Goal: Understand process/instructions: Learn how to perform a task or action

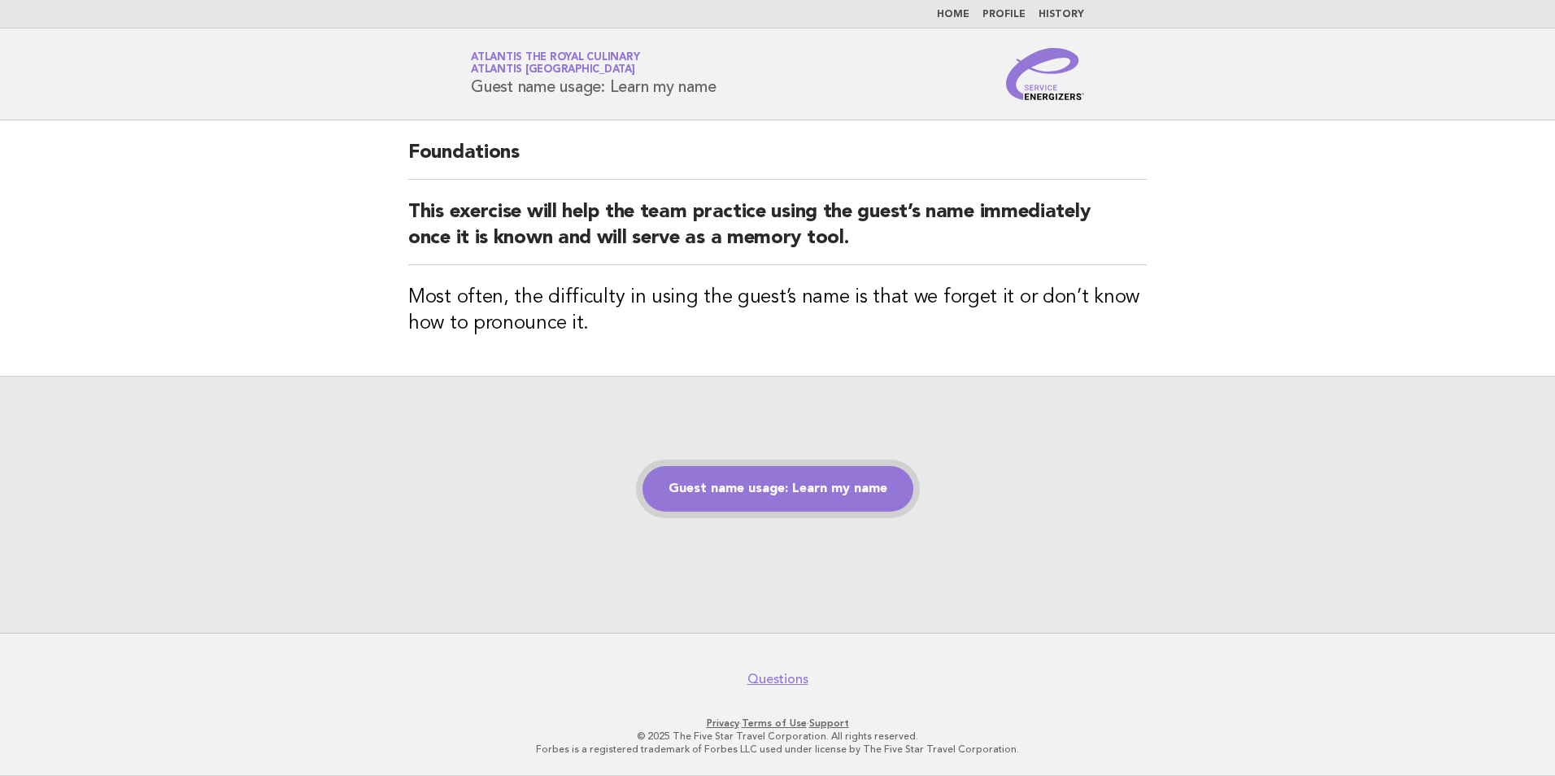
click at [792, 482] on link "Guest name usage: Learn my name" at bounding box center [778, 489] width 271 height 46
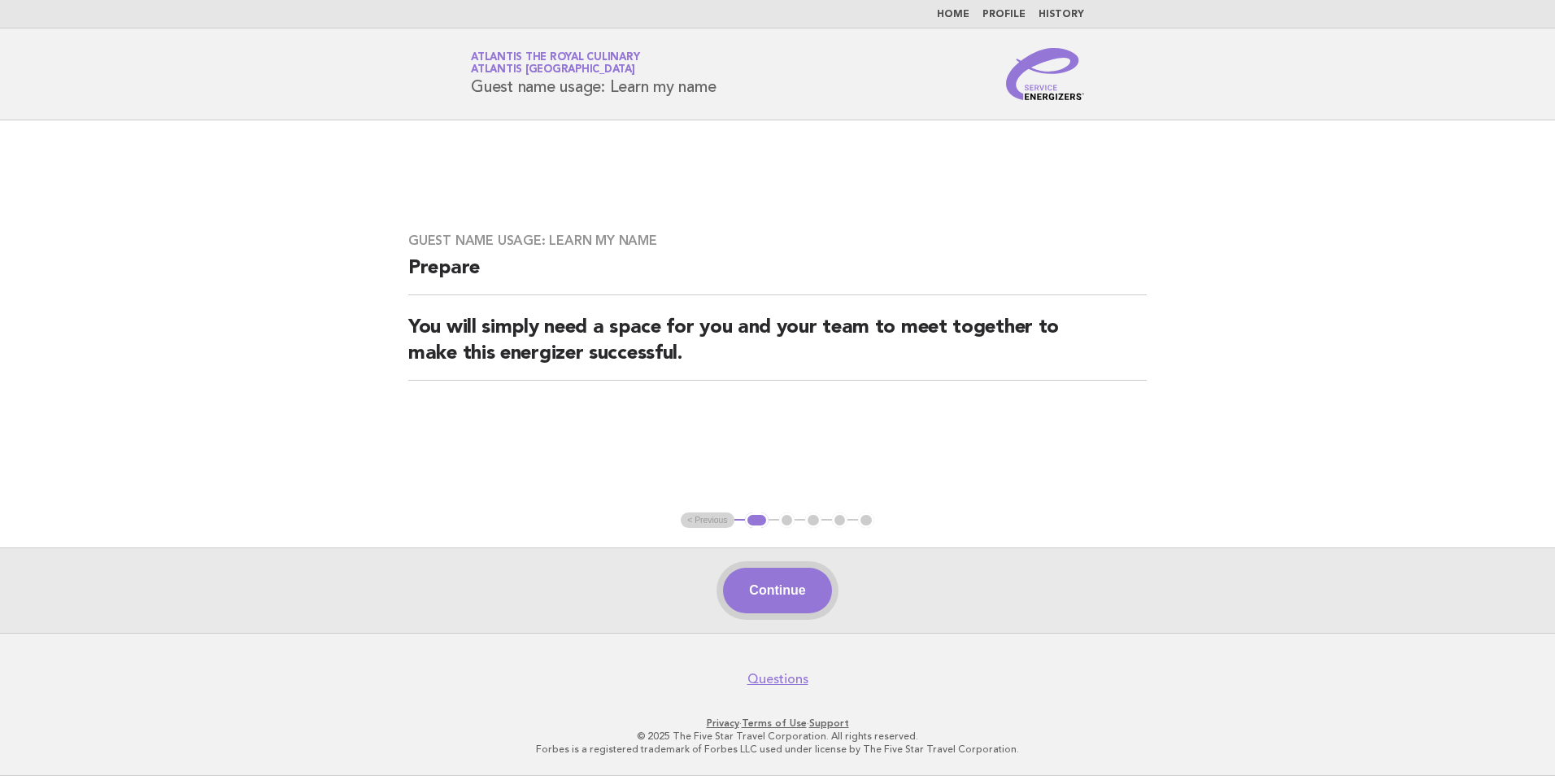
click at [787, 600] on button "Continue" at bounding box center [777, 591] width 108 height 46
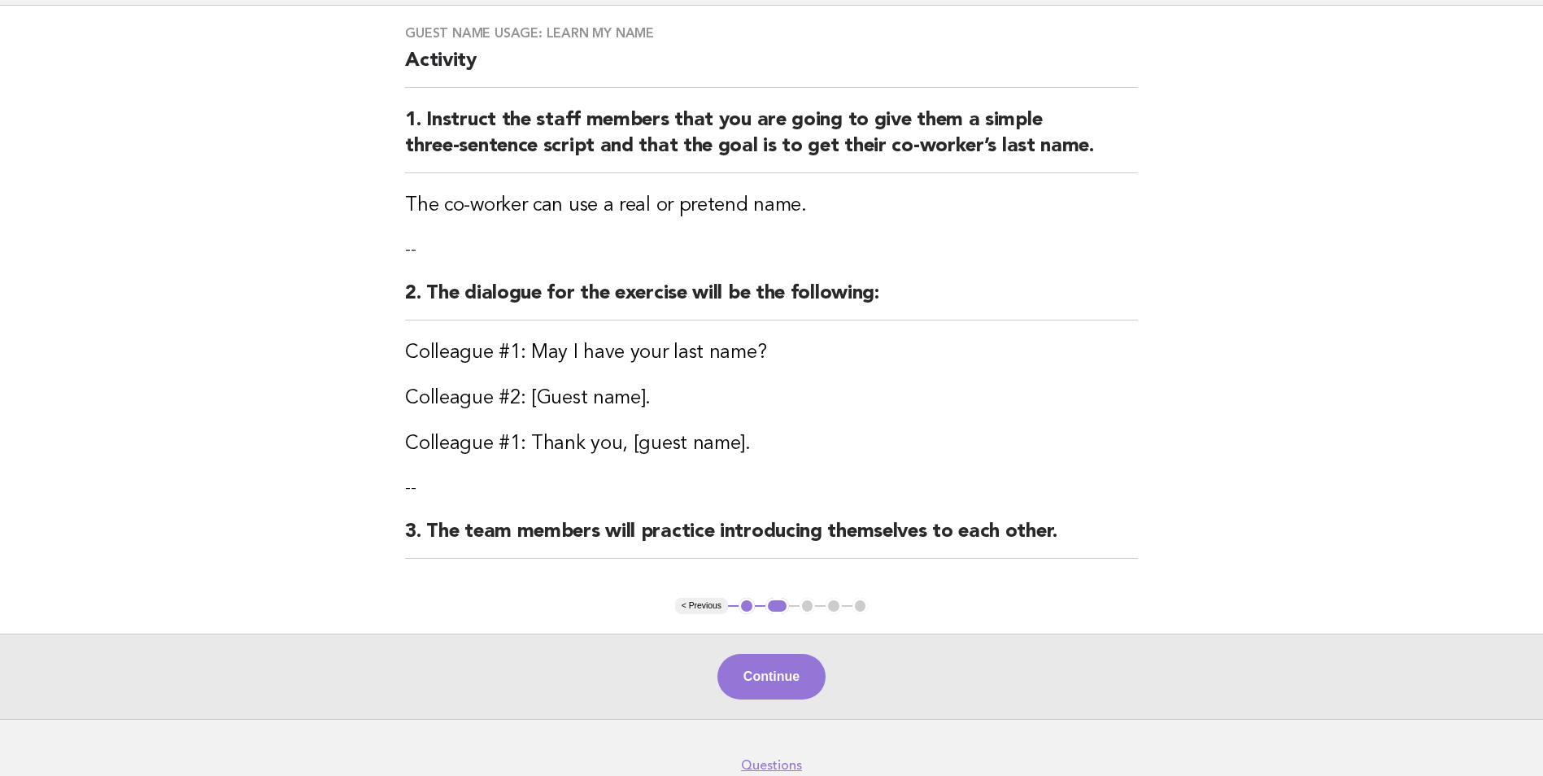
scroll to position [200, 0]
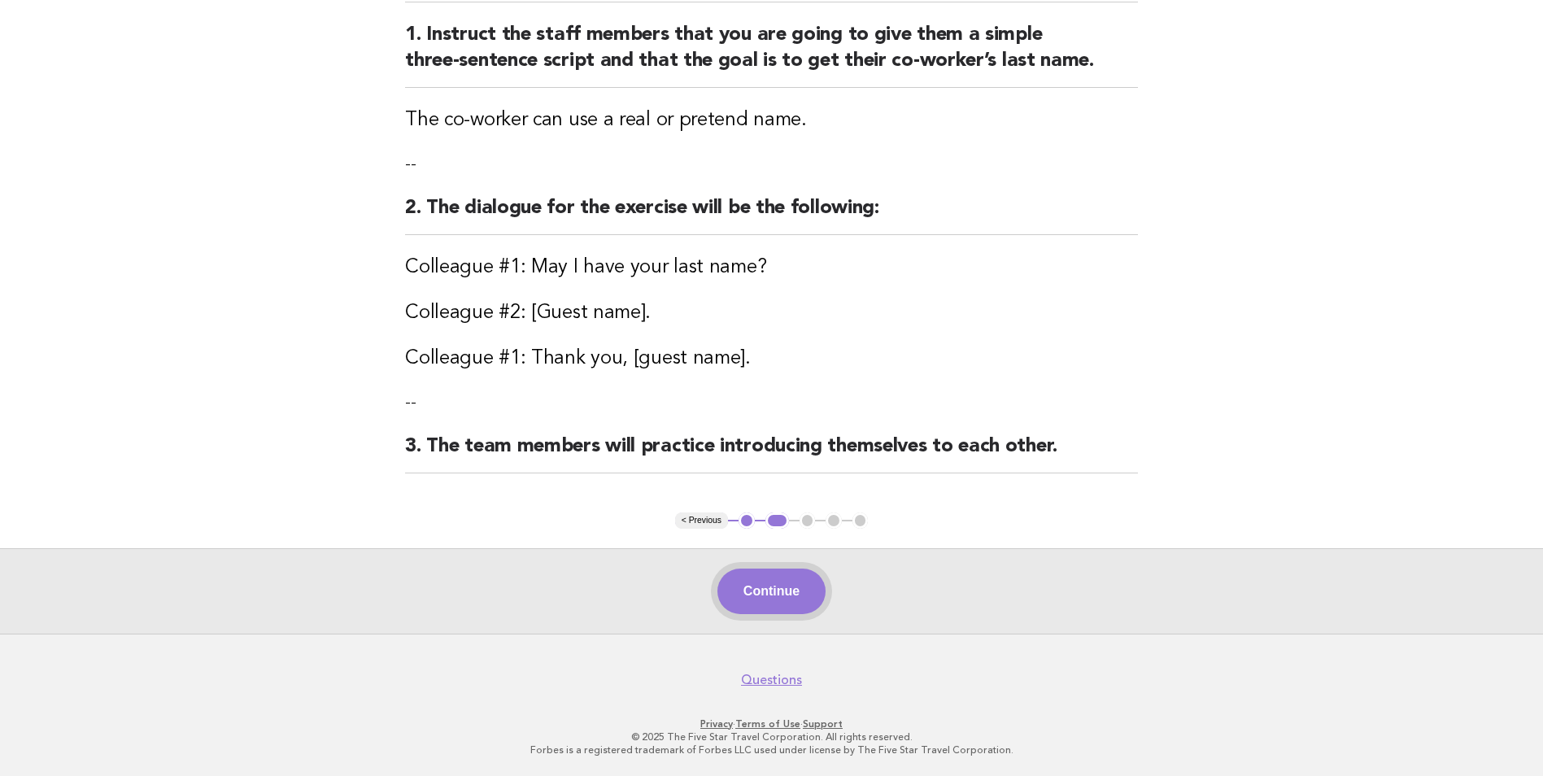
click at [781, 578] on button "Continue" at bounding box center [771, 592] width 108 height 46
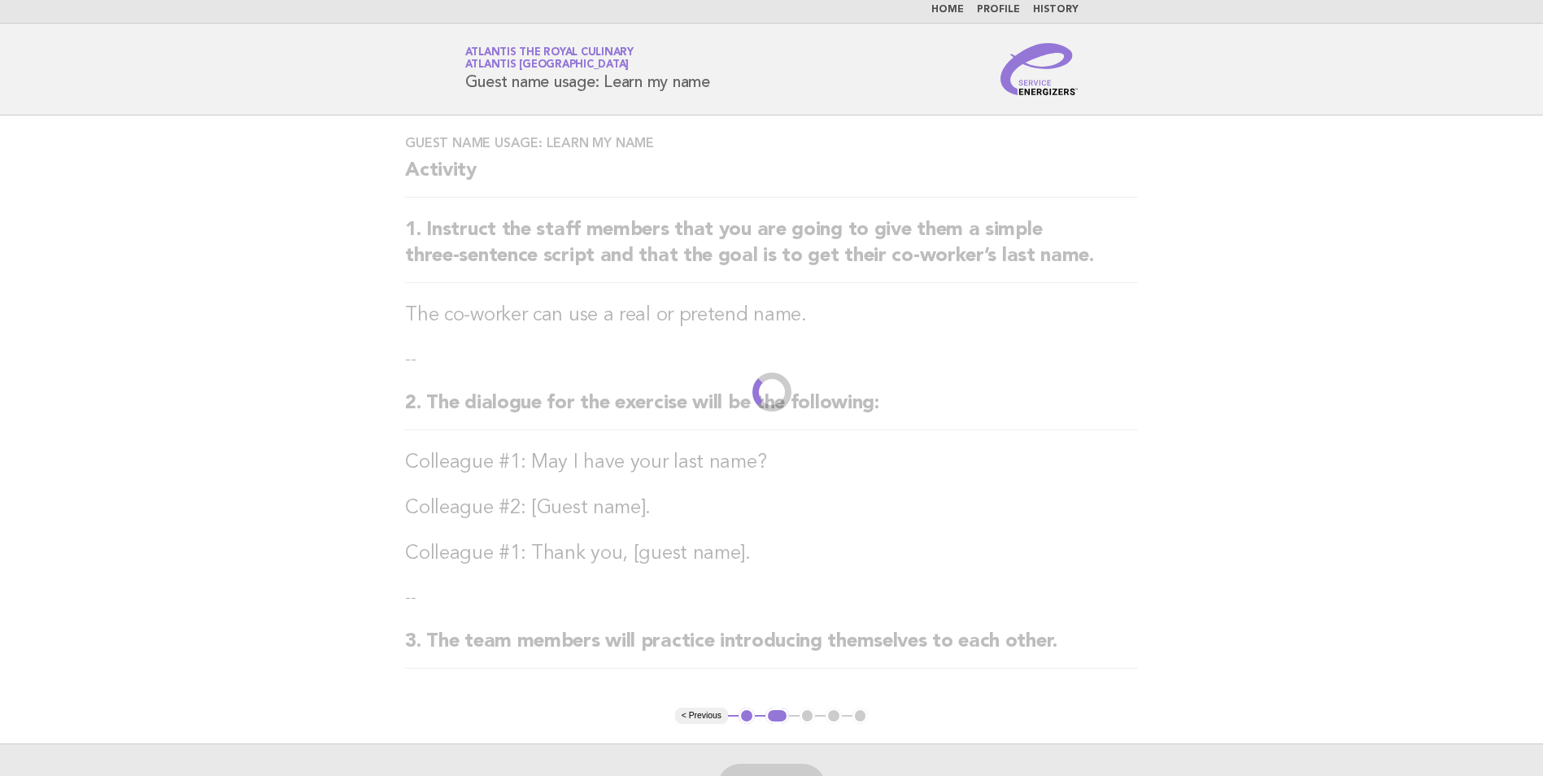
scroll to position [0, 0]
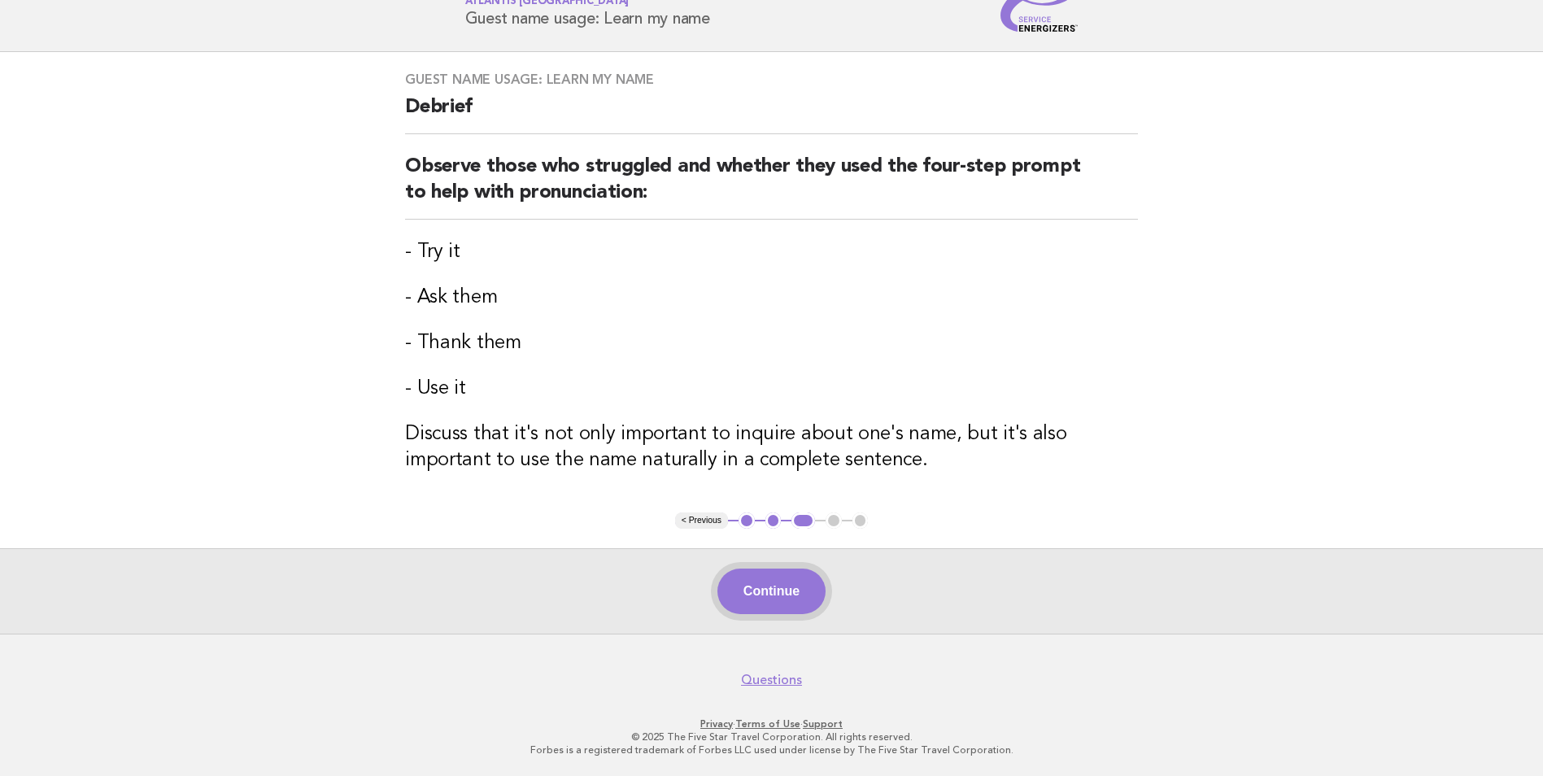
click at [783, 600] on button "Continue" at bounding box center [771, 592] width 108 height 46
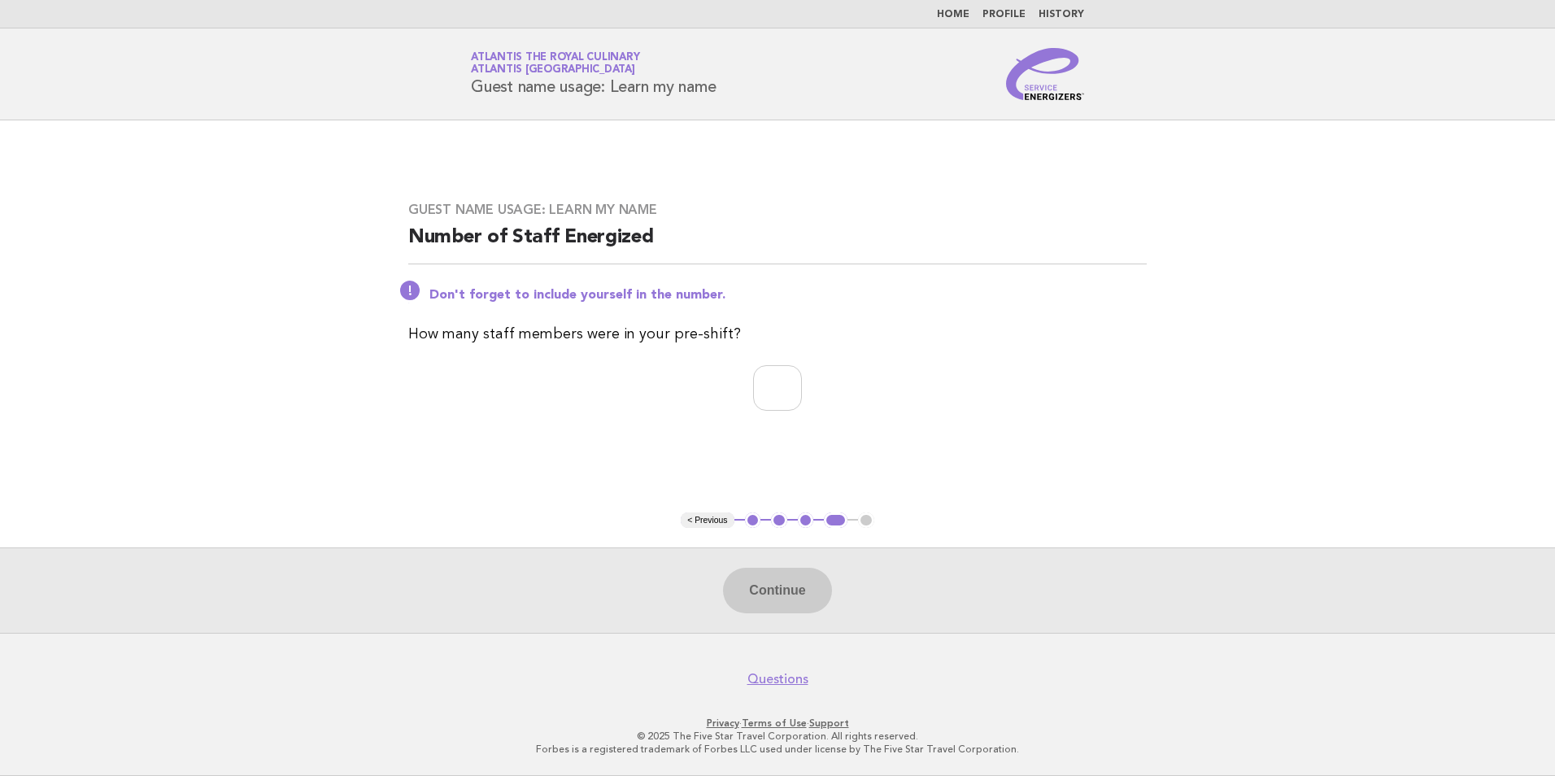
click at [799, 665] on nav "Questions" at bounding box center [777, 670] width 1555 height 34
click at [776, 581] on div "Continue" at bounding box center [777, 589] width 1555 height 85
click at [753, 377] on input "number" at bounding box center [777, 388] width 49 height 46
type input "*"
click at [799, 598] on button "Continue" at bounding box center [777, 591] width 108 height 46
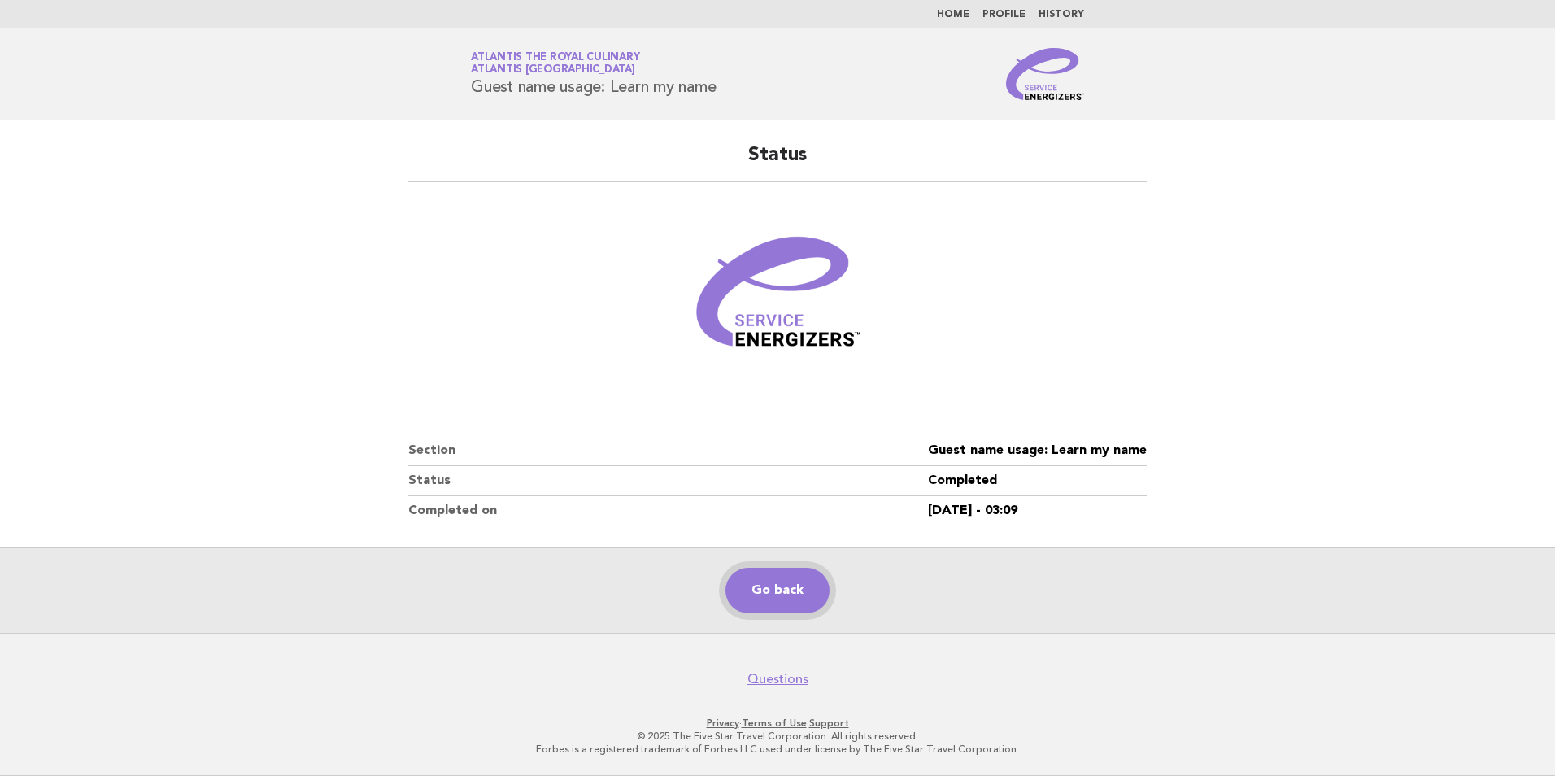
click at [765, 594] on link "Go back" at bounding box center [778, 591] width 104 height 46
